Goal: Information Seeking & Learning: Compare options

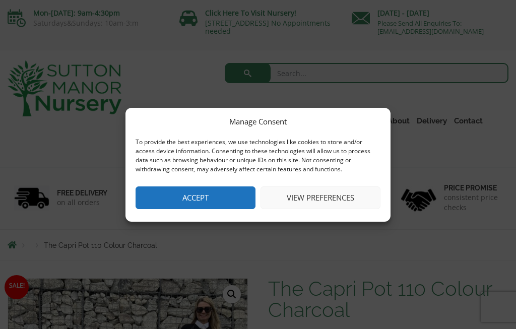
click at [176, 198] on button "Accept" at bounding box center [195, 197] width 120 height 23
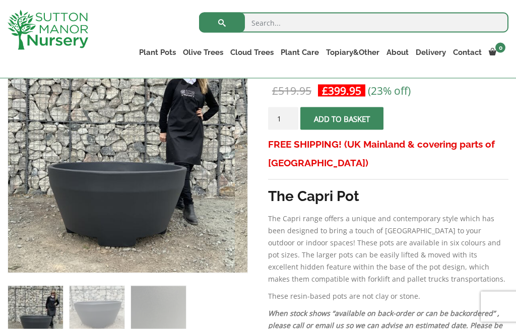
scroll to position [208, 0]
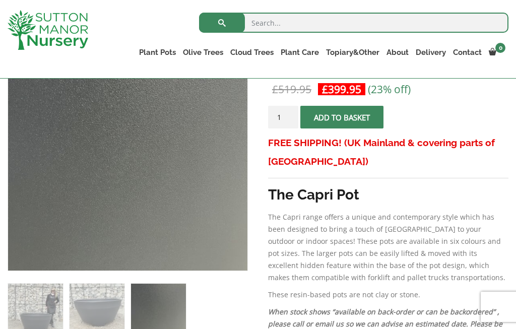
click at [0, 0] on link "The Iron Stone Pots" at bounding box center [0, 0] width 0 height 0
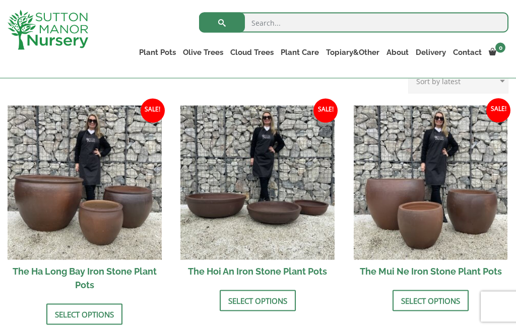
scroll to position [340, 0]
click at [15, 166] on img at bounding box center [85, 182] width 154 height 154
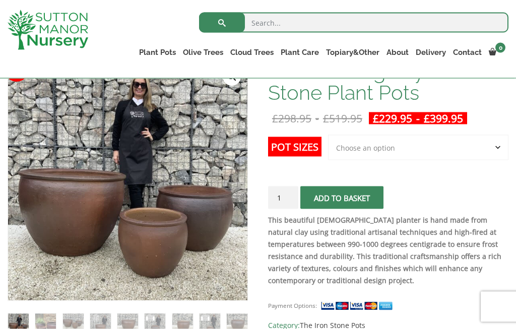
scroll to position [180, 0]
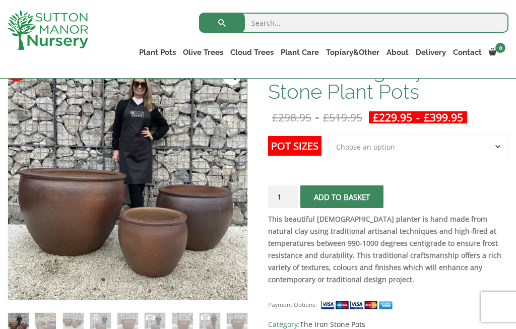
click at [498, 137] on select "Choose an option 3rd to Largest Pot In The Picture 2nd to Largest Pot In The Pi…" at bounding box center [418, 146] width 180 height 25
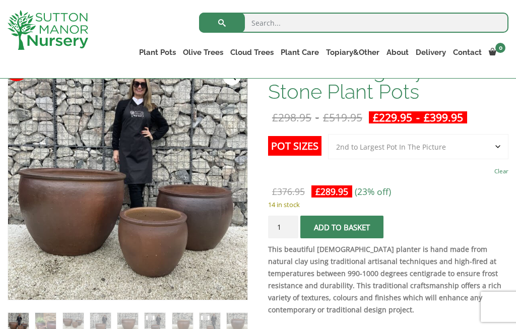
click at [478, 148] on select "Choose an option 3rd to Largest Pot In The Picture 2nd to Largest Pot In The Pi…" at bounding box center [418, 146] width 180 height 25
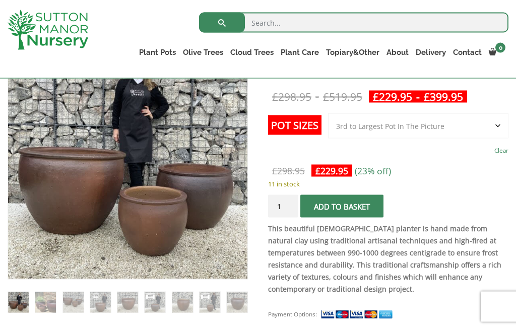
scroll to position [202, 0]
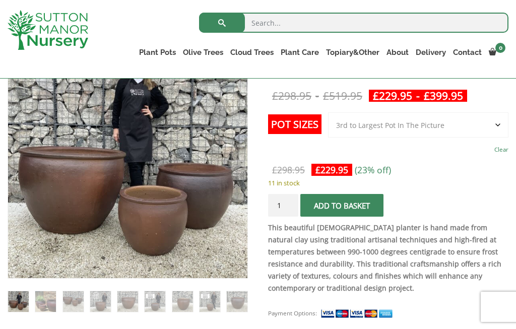
click at [483, 126] on select "Choose an option 3rd to Largest Pot In The Picture 2nd to Largest Pot In The Pi…" at bounding box center [418, 124] width 180 height 25
click at [476, 130] on select "Choose an option 3rd to Largest Pot In The Picture 2nd to Largest Pot In The Pi…" at bounding box center [418, 124] width 180 height 25
select select "3rd to Largest Pot In The Picture"
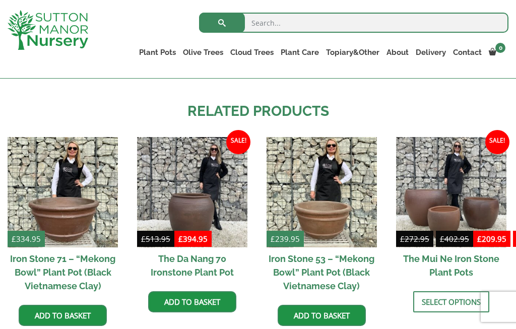
scroll to position [1018, 0]
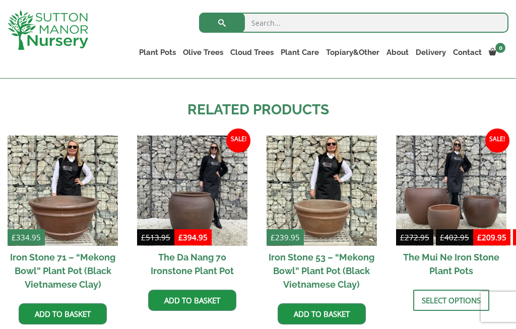
click at [488, 199] on img at bounding box center [451, 190] width 110 height 110
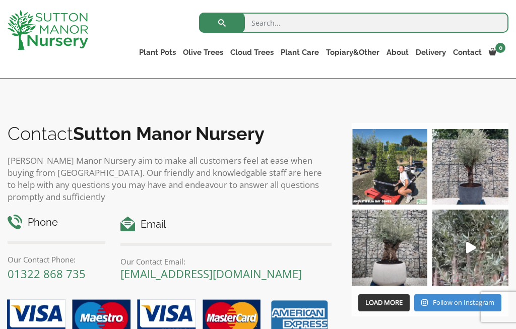
scroll to position [1336, 0]
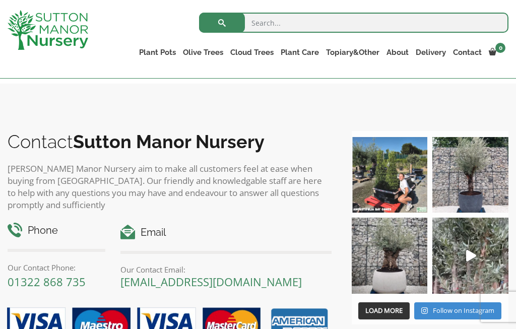
click at [378, 192] on img at bounding box center [389, 175] width 76 height 76
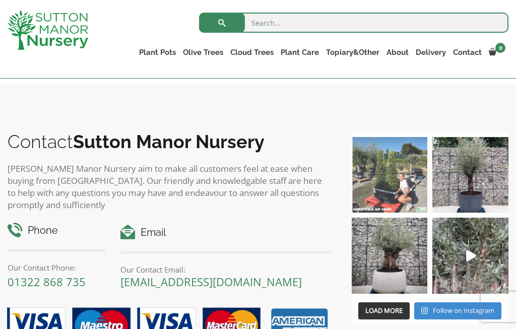
scroll to position [1374, 0]
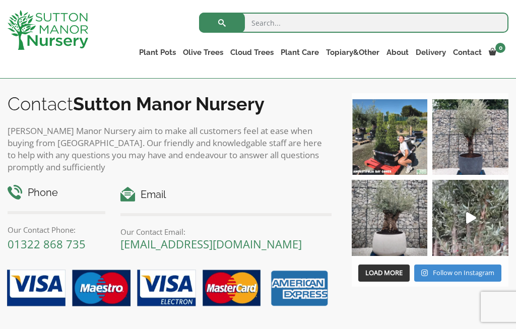
click at [0, 0] on link "The Atlantis Pots" at bounding box center [0, 0] width 0 height 0
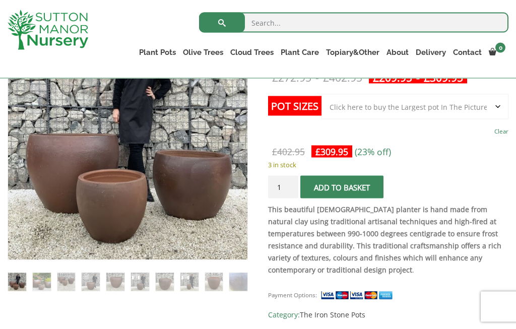
scroll to position [221, 0]
click at [25, 174] on img at bounding box center [260, 272] width 504 height 504
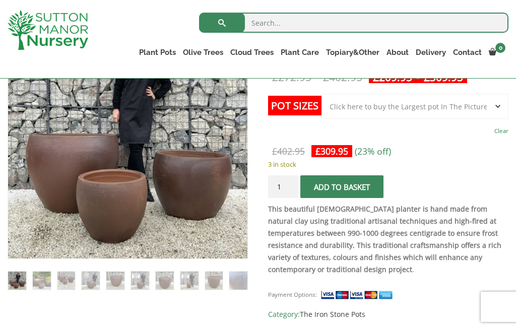
click at [484, 116] on select "Choose an option Click here to buy the 3rd to Largest Pot In The Picture Click …" at bounding box center [414, 106] width 187 height 25
click at [476, 109] on select "Choose an option Click here to buy the 3rd to Largest Pot In The Picture Click …" at bounding box center [414, 106] width 187 height 25
select select "Click here to buy the 3rd to Largest Pot In The Picture"
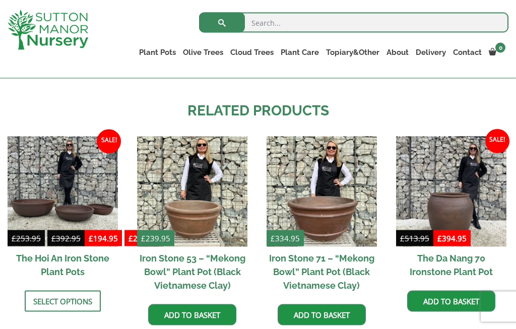
scroll to position [1079, 0]
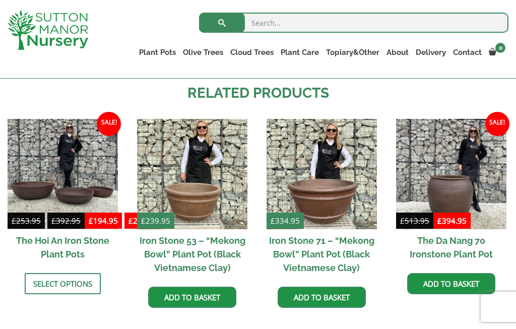
click at [481, 178] on img at bounding box center [451, 174] width 110 height 110
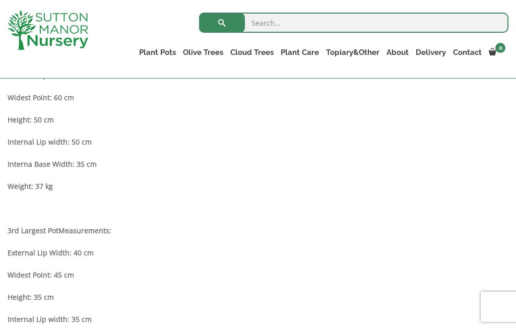
scroll to position [763, 0]
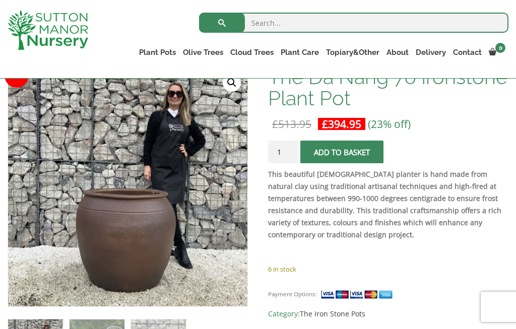
scroll to position [173, 0]
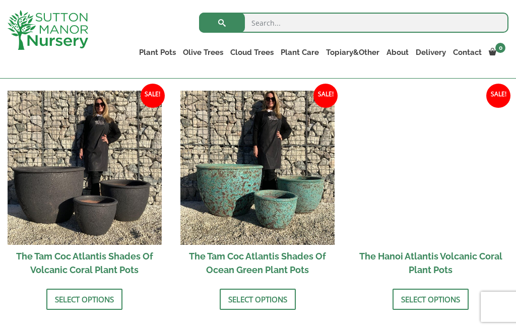
scroll to position [812, 0]
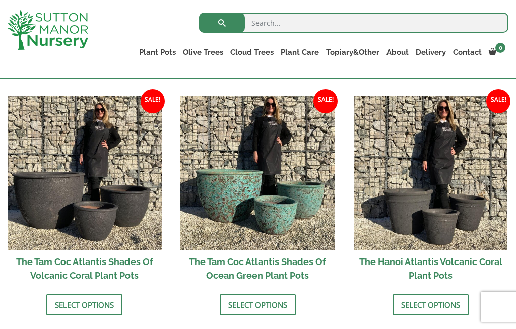
click at [0, 0] on link "Wabi-Sabi" at bounding box center [0, 0] width 0 height 0
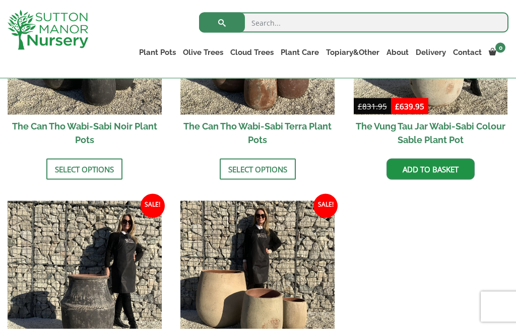
scroll to position [1060, 0]
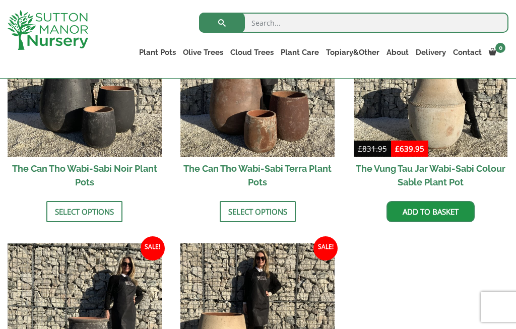
click at [0, 0] on link "Vietnamese Terracotta" at bounding box center [0, 0] width 0 height 0
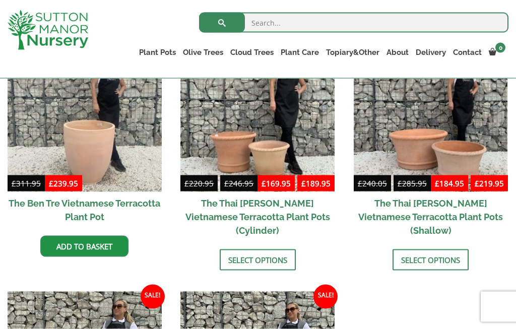
scroll to position [302, 0]
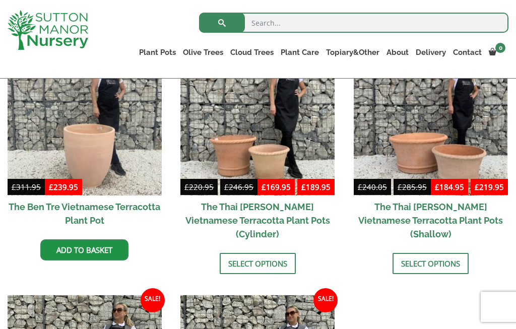
click at [496, 130] on img at bounding box center [430, 118] width 154 height 154
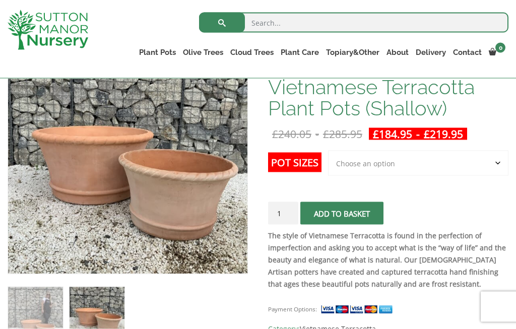
scroll to position [206, 0]
click at [152, 43] on ul "Plant Pots Resin Bonded Pots The Amalfi Pots The Milan Pots The Capri Pots The …" at bounding box center [321, 54] width 373 height 28
click at [0, 0] on link "The Iron Stone Pots" at bounding box center [0, 0] width 0 height 0
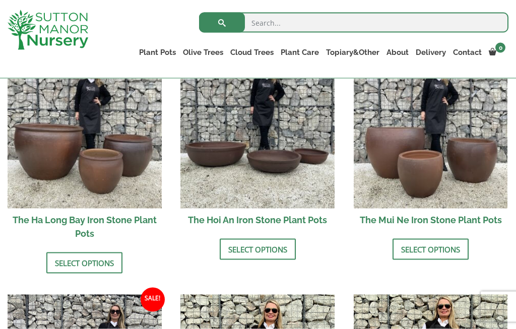
scroll to position [353, 0]
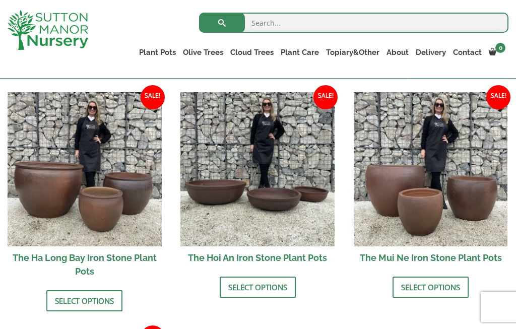
click at [95, 142] on img at bounding box center [85, 169] width 154 height 154
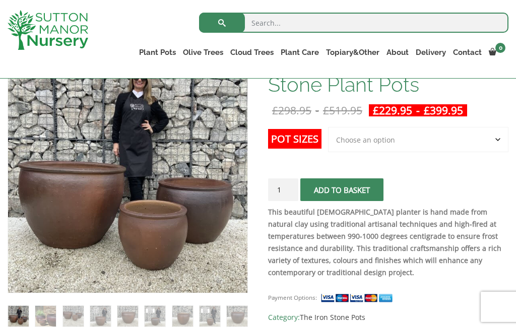
scroll to position [187, 0]
click at [501, 150] on select "Choose an option 3rd to Largest Pot In The Picture 2nd to Largest Pot In The Pi…" at bounding box center [418, 139] width 180 height 25
select select "2nd to Largest Pot In The Picture"
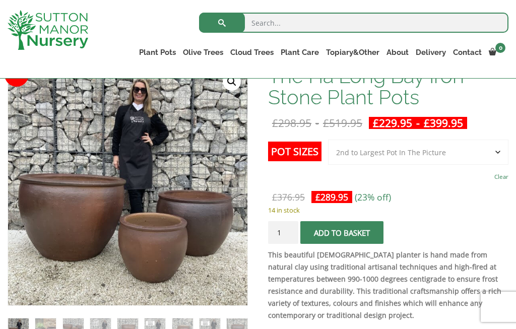
scroll to position [171, 0]
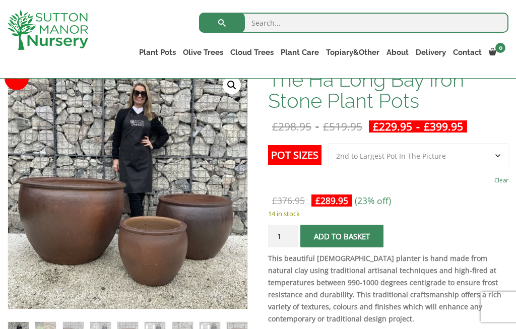
click at [47, 181] on img at bounding box center [260, 321] width 504 height 504
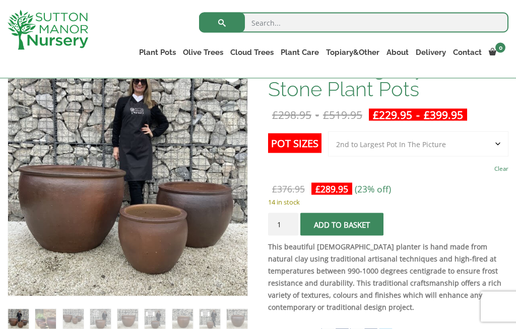
scroll to position [183, 0]
click at [220, 226] on img at bounding box center [260, 309] width 504 height 504
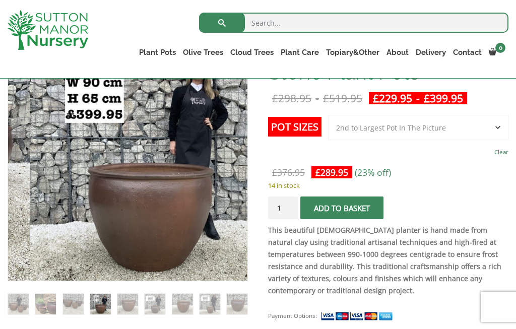
scroll to position [194, 0]
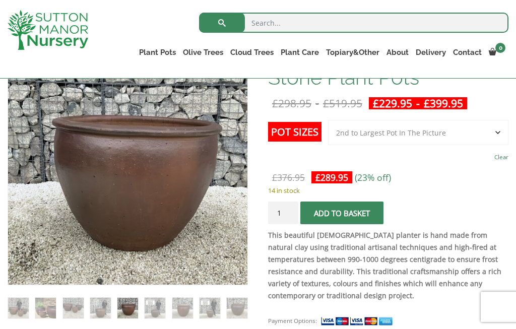
click at [138, 301] on img at bounding box center [127, 308] width 21 height 21
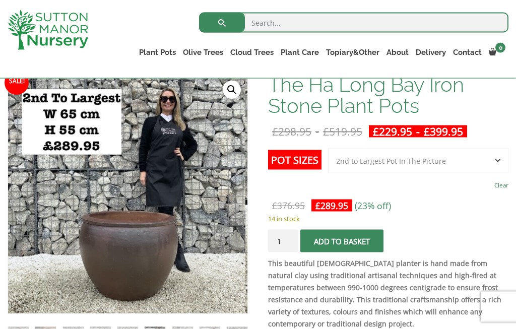
scroll to position [165, 0]
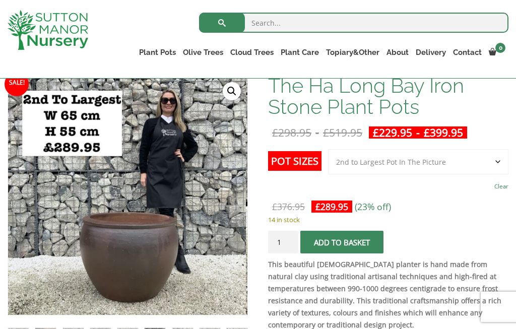
click at [0, 0] on link "Glazed Pots" at bounding box center [0, 0] width 0 height 0
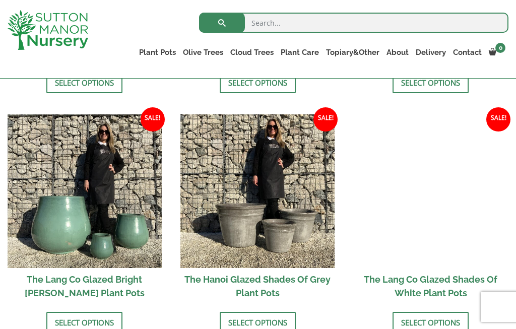
scroll to position [950, 0]
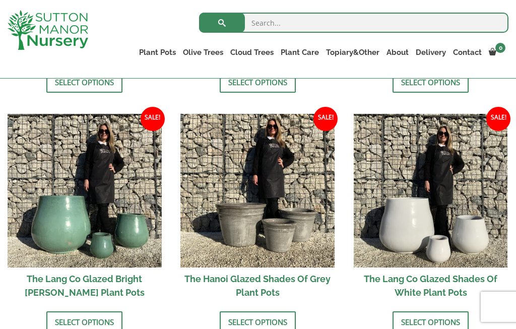
click at [243, 328] on link "Select options" at bounding box center [258, 321] width 76 height 21
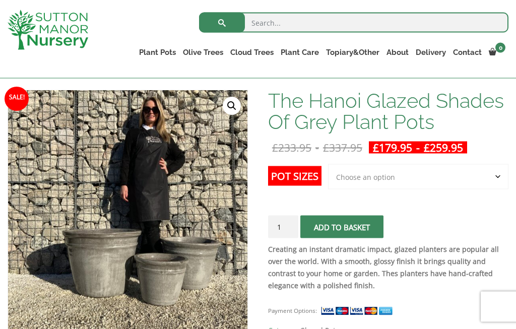
scroll to position [179, 0]
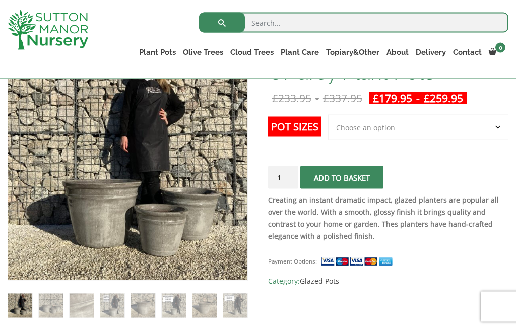
click at [431, 121] on select "Choose an option 3rd to Largest Pot In The Picture 2nd to Largest Pot In The Pi…" at bounding box center [418, 127] width 180 height 25
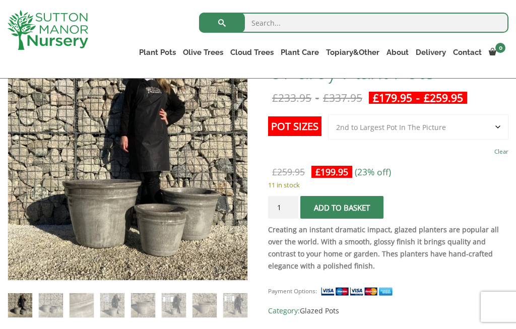
click at [448, 129] on select "Choose an option 3rd to Largest Pot In The Picture 2nd to Largest Pot In The Pi…" at bounding box center [418, 126] width 180 height 25
select select "Largest pot In The Picture"
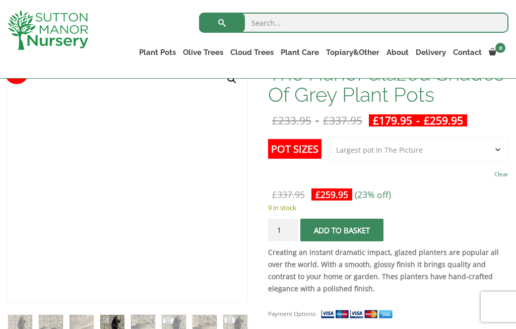
scroll to position [176, 0]
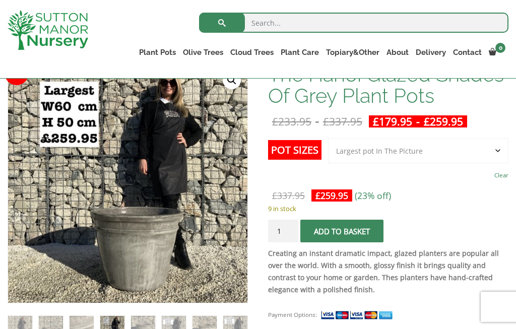
click at [0, 0] on link "Vietnamese Pots" at bounding box center [0, 0] width 0 height 0
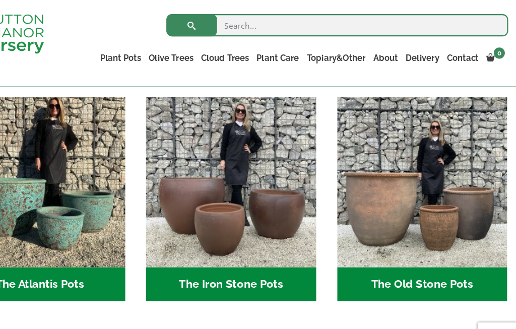
scroll to position [506, 0]
click at [400, 253] on h2 "The Old Stone Pots (7)" at bounding box center [430, 257] width 154 height 31
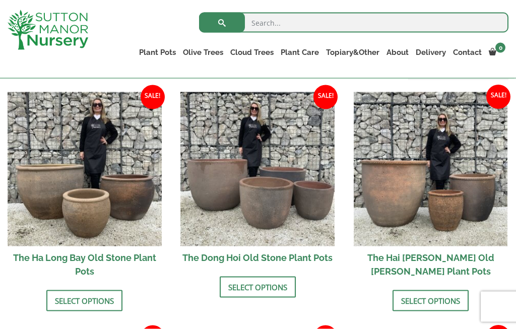
scroll to position [380, 0]
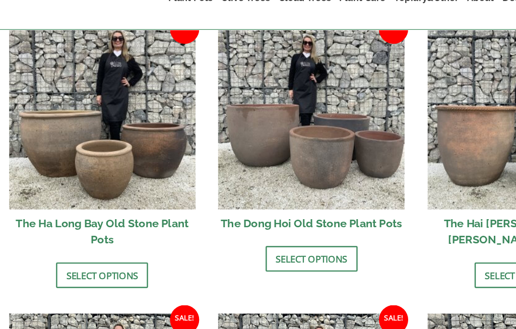
click at [281, 257] on link "Select options" at bounding box center [258, 267] width 76 height 21
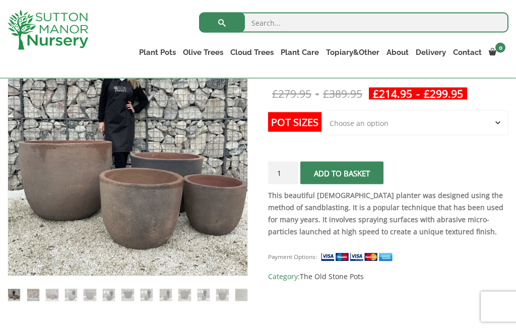
scroll to position [204, 0]
click at [25, 217] on img at bounding box center [260, 288] width 504 height 504
click at [496, 122] on select "Choose an option Click here to buy the 4th to Largest Pot In The Picture Click …" at bounding box center [414, 122] width 187 height 25
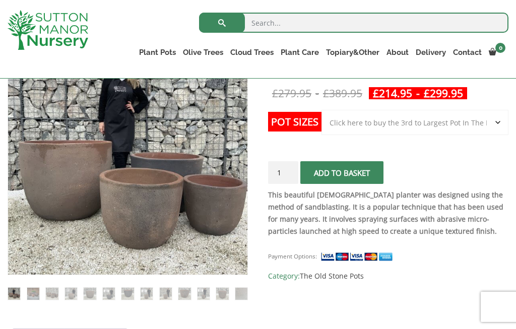
select select "Click here to buy the 3rd to Largest Pot In The Picture"
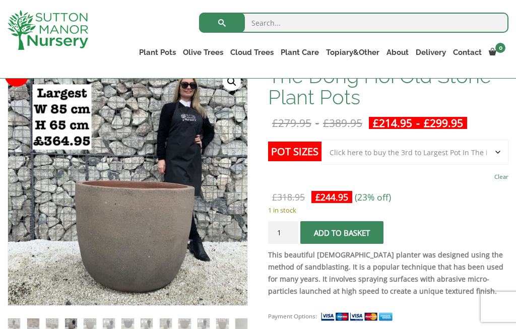
scroll to position [163, 0]
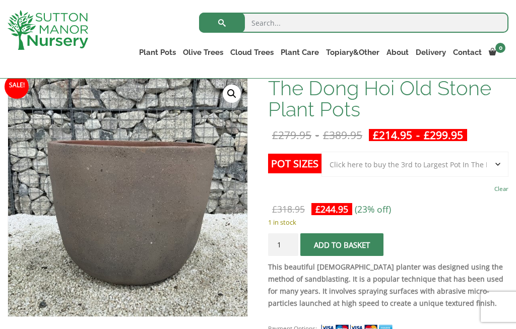
click at [103, 328] on img at bounding box center [109, 335] width 12 height 12
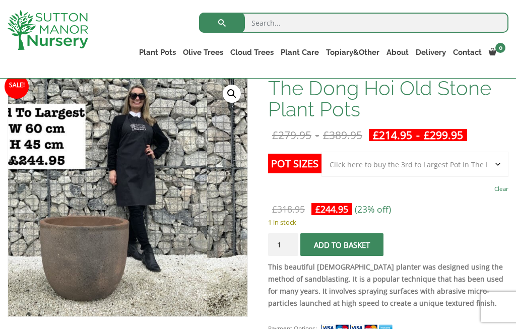
click at [77, 261] on img at bounding box center [191, 301] width 446 height 446
